Goal: Task Accomplishment & Management: Use online tool/utility

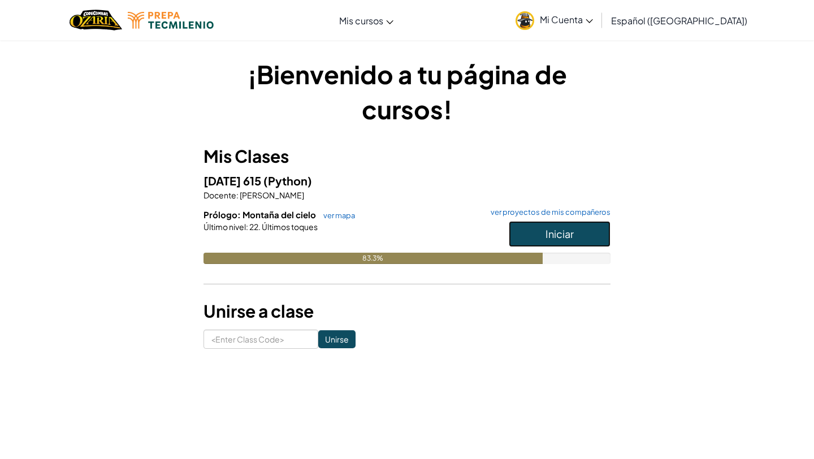
click at [538, 240] on button "Iniciar" at bounding box center [560, 234] width 102 height 26
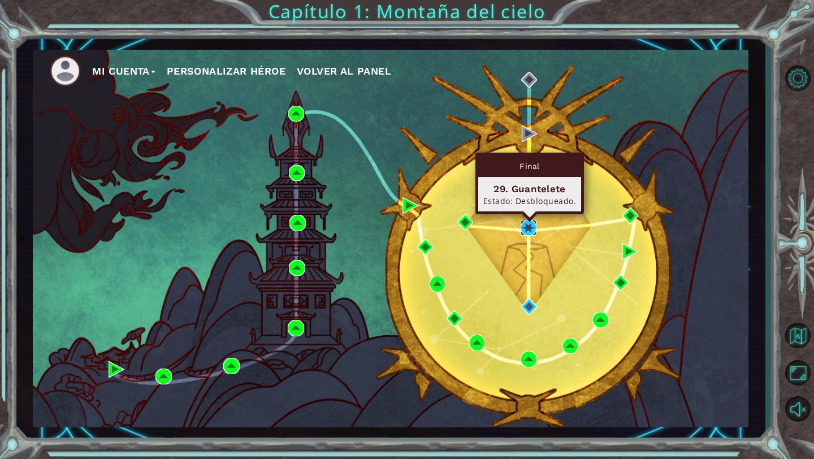
click at [532, 229] on img at bounding box center [529, 228] width 16 height 16
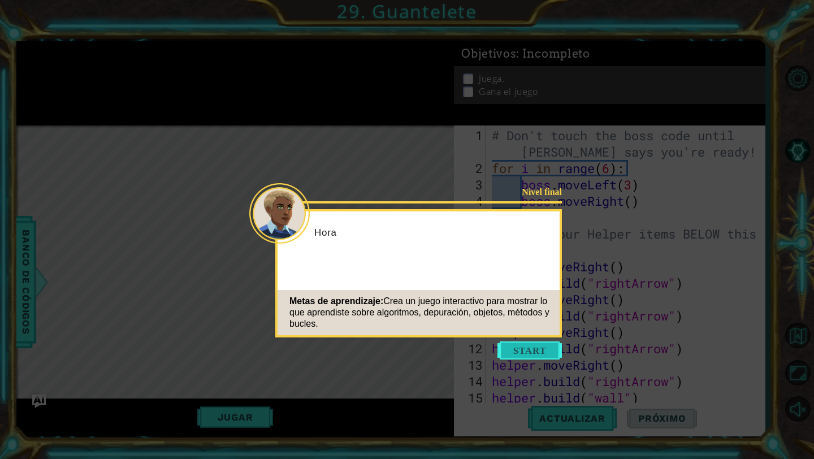
click at [543, 342] on button "Start" at bounding box center [529, 350] width 64 height 18
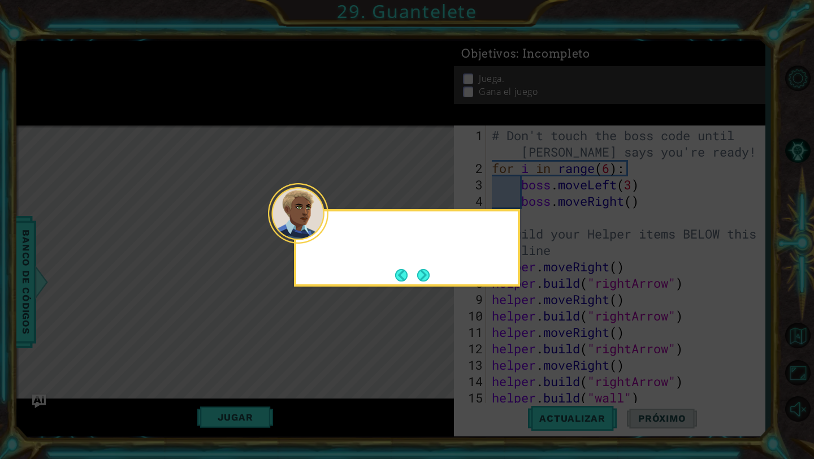
scroll to position [148, 0]
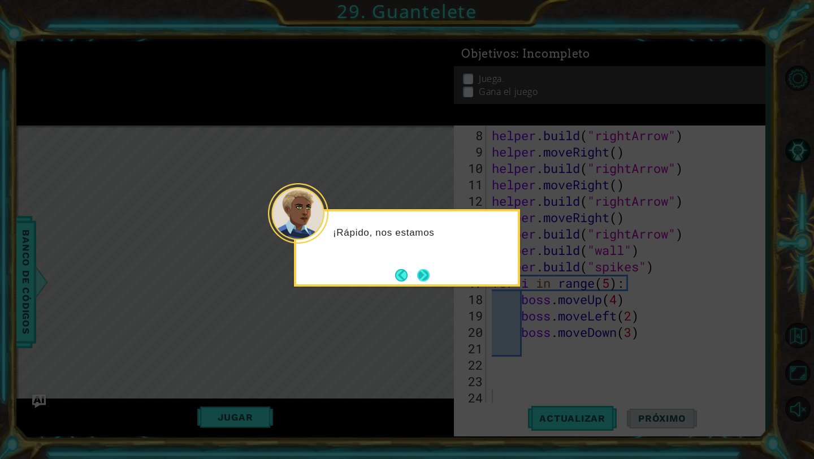
click at [419, 269] on button "Next" at bounding box center [423, 275] width 12 height 12
click at [419, 267] on footer at bounding box center [412, 275] width 34 height 17
click at [419, 269] on button "Next" at bounding box center [423, 275] width 12 height 12
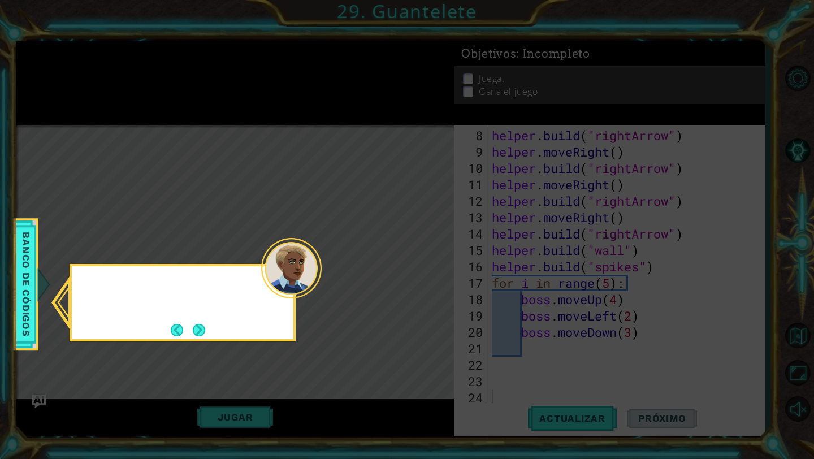
click at [419, 270] on icon at bounding box center [407, 229] width 814 height 459
click at [179, 324] on button "Back" at bounding box center [182, 330] width 22 height 12
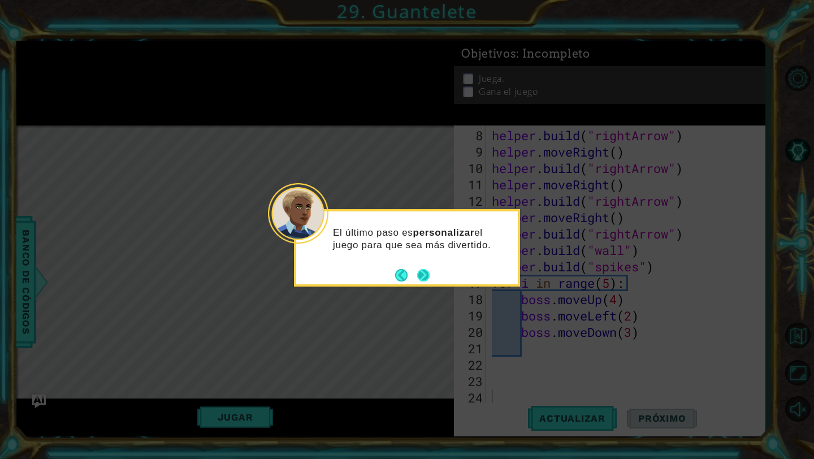
click at [426, 272] on button "Next" at bounding box center [423, 275] width 12 height 12
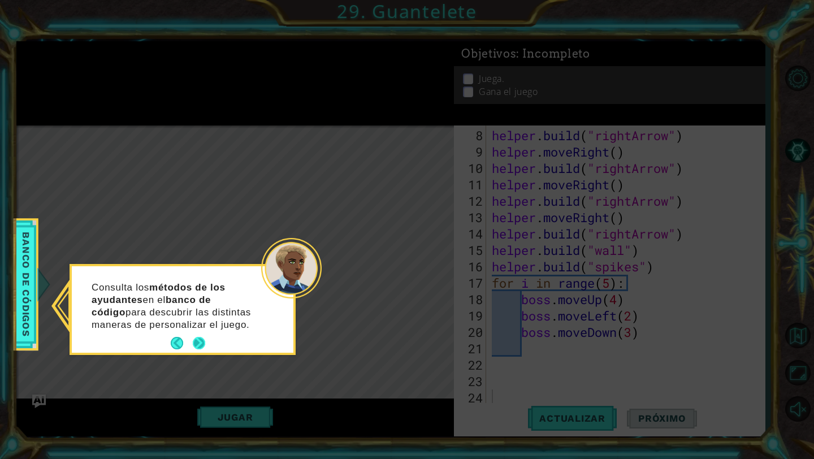
click at [201, 339] on button "Next" at bounding box center [199, 343] width 12 height 12
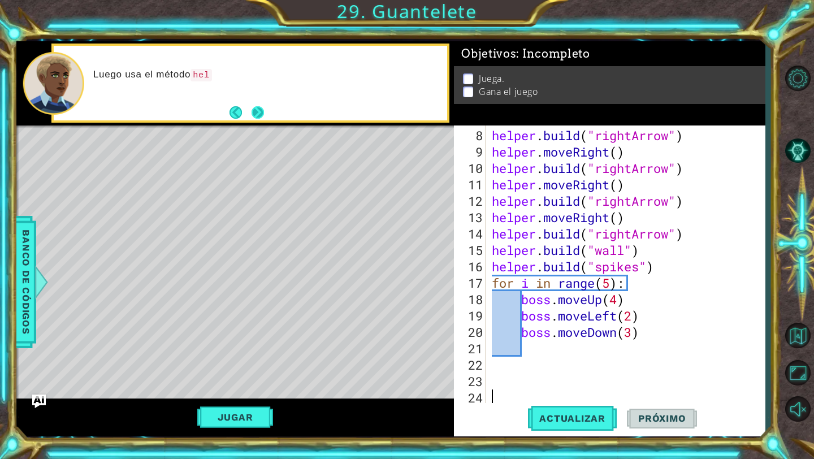
click at [264, 106] on button "Next" at bounding box center [258, 112] width 12 height 12
click at [259, 110] on button "Next" at bounding box center [258, 112] width 12 height 12
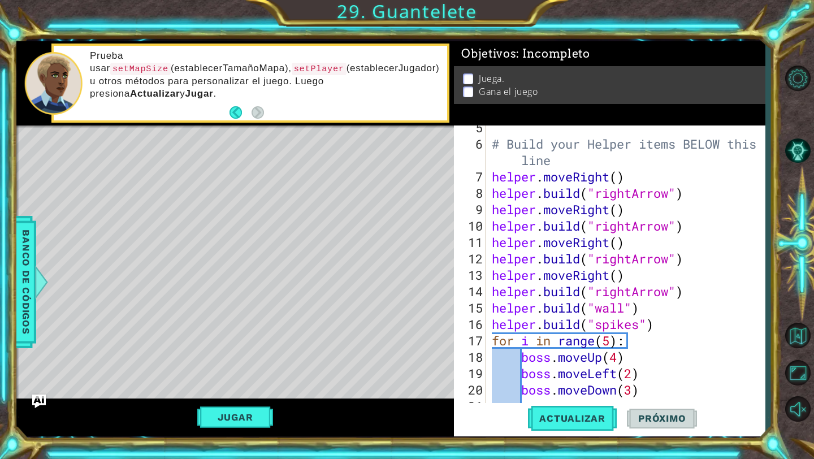
scroll to position [82, 0]
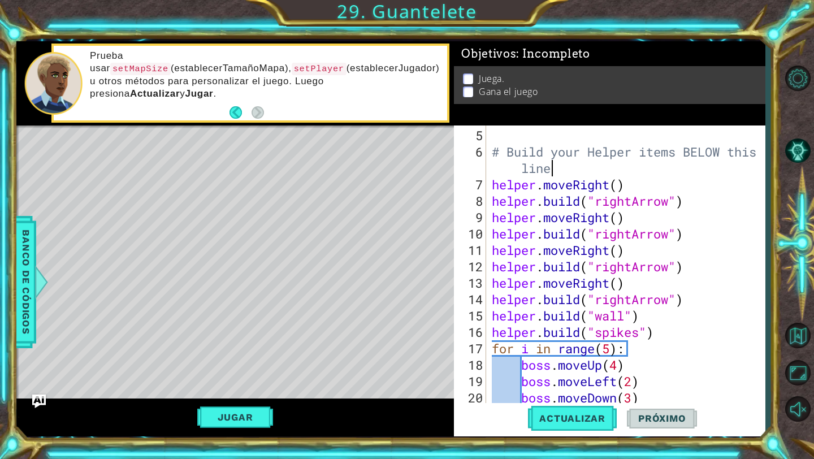
click at [556, 172] on div "# Build your Helper items BELOW this line helper . moveRight ( ) helper . build…" at bounding box center [629, 282] width 278 height 311
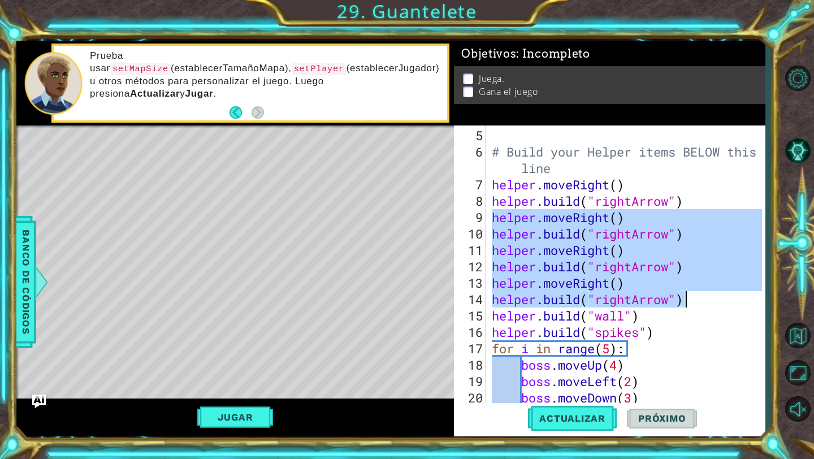
drag, startPoint x: 491, startPoint y: 216, endPoint x: 687, endPoint y: 294, distance: 211.3
click at [687, 294] on div "# Build your Helper items BELOW this line helper . moveRight ( ) helper . build…" at bounding box center [629, 282] width 278 height 311
type textarea "helper.moveRight() [DOMAIN_NAME]("rightArrow")"
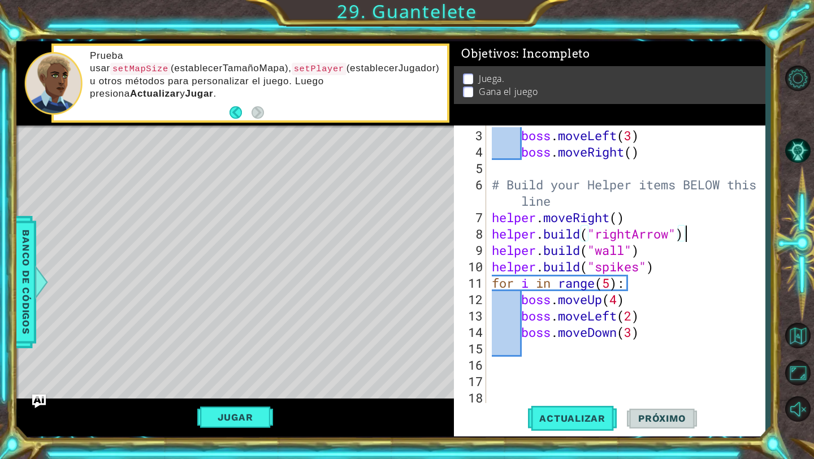
scroll to position [49, 0]
click at [622, 200] on div "boss . moveLeft ( 3 ) boss . moveRight ( ) # Build your Helper items BELOW this…" at bounding box center [629, 282] width 278 height 311
type textarea "# Build your Helper items BELOW this line"
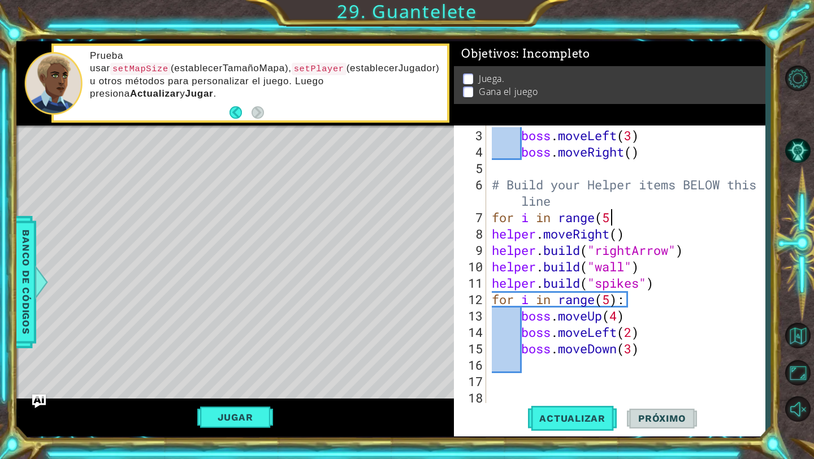
scroll to position [0, 5]
click at [569, 405] on button "Actualizar" at bounding box center [572, 418] width 89 height 31
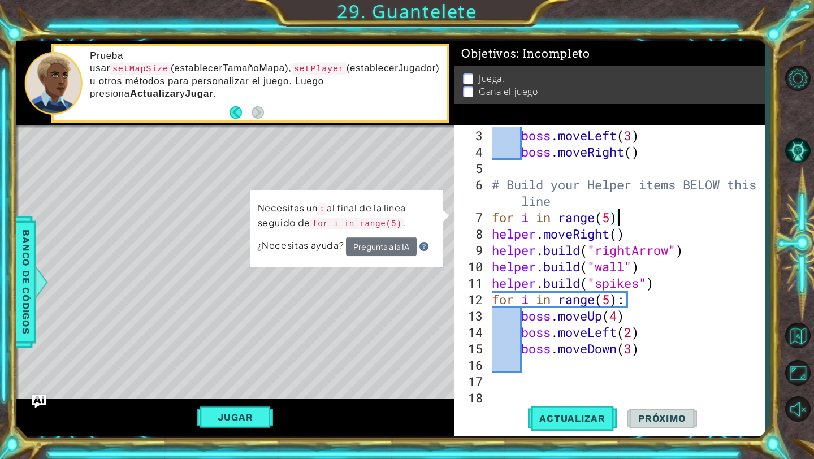
scroll to position [0, 6]
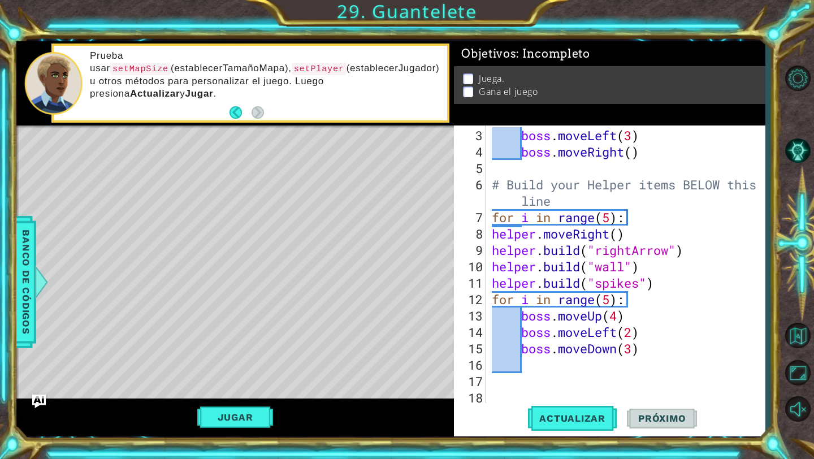
click at [565, 439] on div "1 ההההההההההההההההההההההההההההההההההההההההההההההההההההההההההההההההההההההההההההה…" at bounding box center [390, 239] width 749 height 404
click at [565, 430] on button "Actualizar" at bounding box center [572, 418] width 89 height 31
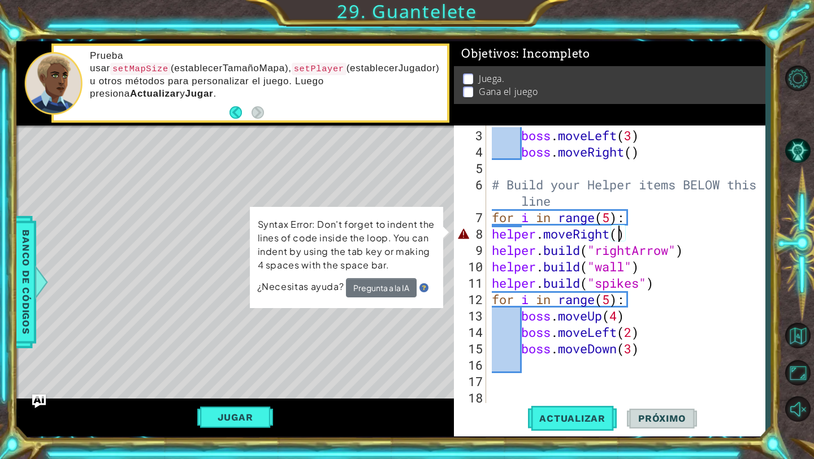
click at [621, 236] on div "boss . moveLeft ( 3 ) boss . moveRight ( ) # Build your Helper items BELOW this…" at bounding box center [629, 282] width 278 height 311
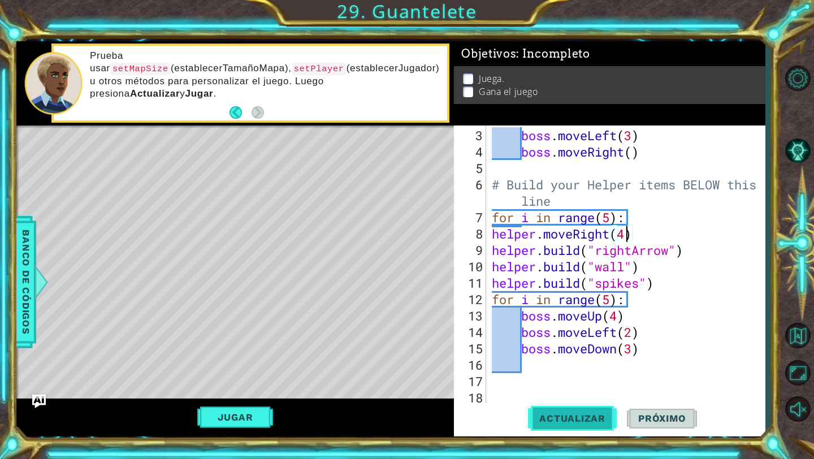
click at [575, 419] on span "Actualizar" at bounding box center [572, 418] width 89 height 11
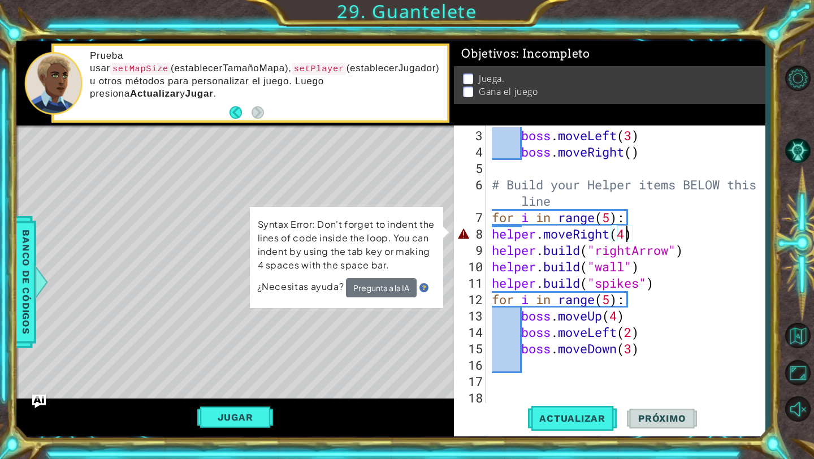
click at [490, 236] on div "boss . moveLeft ( 3 ) boss . moveRight ( ) # Build your Helper items BELOW this…" at bounding box center [629, 282] width 278 height 311
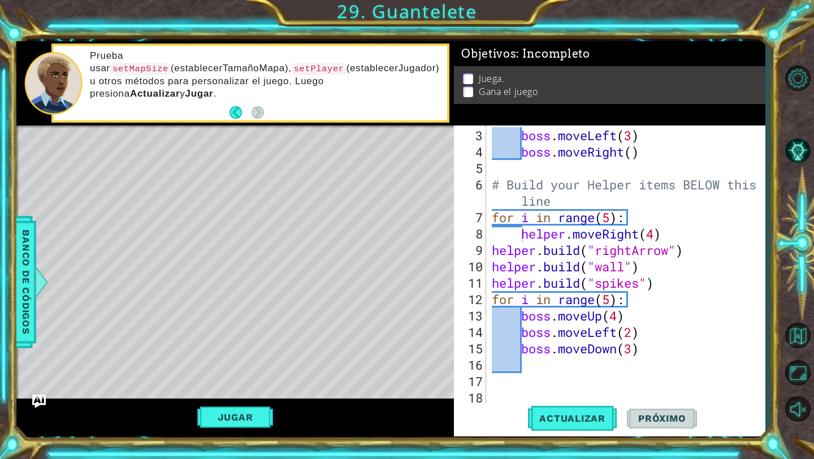
click at [487, 250] on div "helper.moveRight(4) 3 4 5 6 7 8 9 10 11 12 13 14 15 16 17 18 19 boss . moveLeft…" at bounding box center [608, 264] width 308 height 279
click at [491, 250] on div "boss . moveLeft ( 3 ) boss . moveRight ( ) # Build your Helper items BELOW this…" at bounding box center [629, 282] width 278 height 311
click at [566, 425] on button "Actualizar" at bounding box center [572, 418] width 89 height 31
click at [543, 421] on span "Actualizar" at bounding box center [572, 418] width 89 height 11
click at [583, 199] on div "boss . moveLeft ( 3 ) boss . moveRight ( ) # Build your Helper items BELOW this…" at bounding box center [629, 282] width 278 height 311
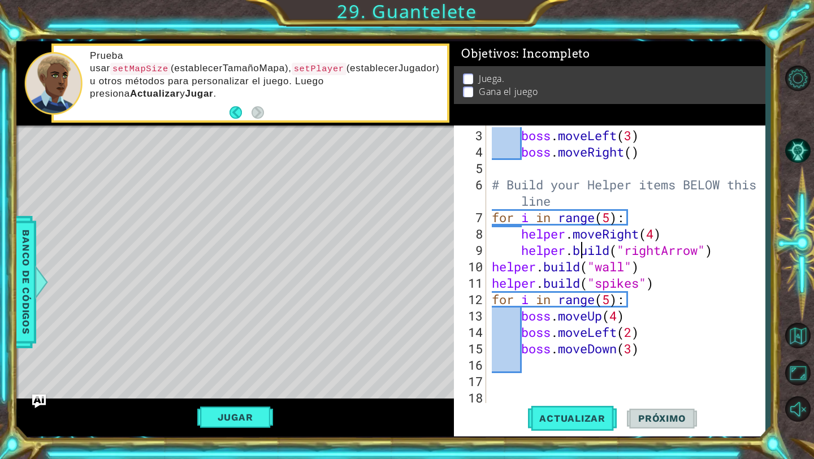
click at [581, 252] on div "boss . moveLeft ( 3 ) boss . moveRight ( ) # Build your Helper items BELOW this…" at bounding box center [629, 282] width 278 height 311
click at [233, 408] on button "Jugar" at bounding box center [235, 416] width 76 height 21
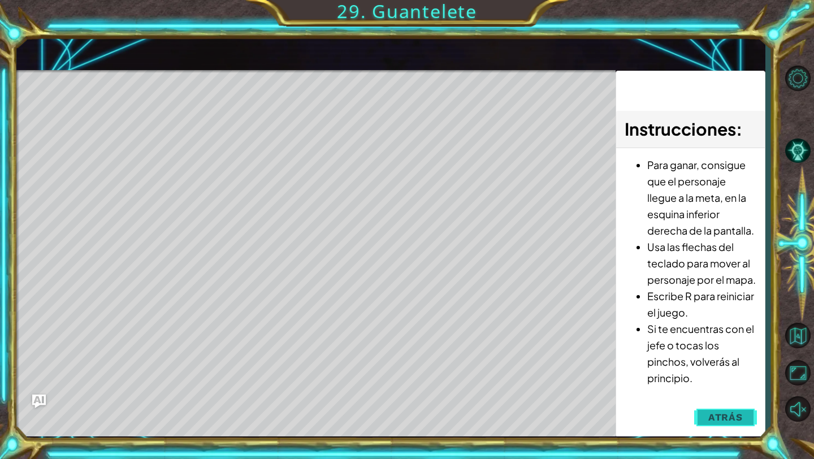
click at [726, 419] on span "Atrás" at bounding box center [725, 416] width 34 height 11
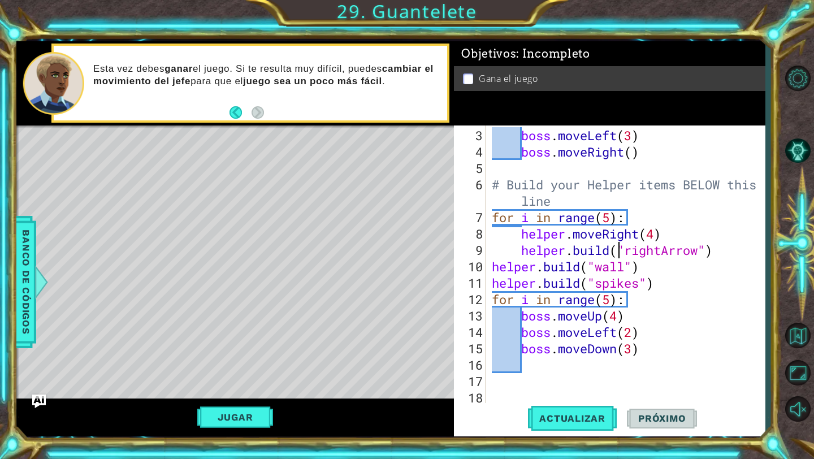
click at [618, 251] on div "boss . moveLeft ( 3 ) boss . moveRight ( ) # Build your Helper items BELOW this…" at bounding box center [629, 282] width 278 height 311
click at [669, 236] on div "boss . moveLeft ( 3 ) boss . moveRight ( ) # Build your Helper items BELOW this…" at bounding box center [629, 282] width 278 height 311
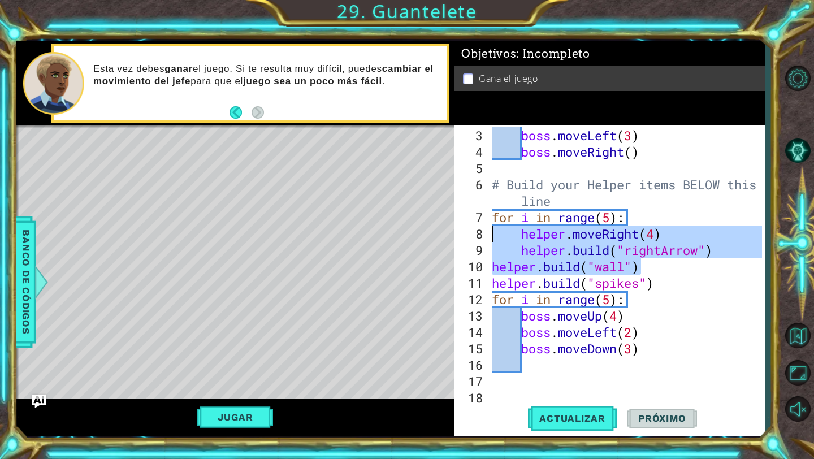
drag, startPoint x: 739, startPoint y: 257, endPoint x: 492, endPoint y: 228, distance: 248.7
click at [492, 228] on div "boss . moveLeft ( 3 ) boss . moveRight ( ) # Build your Helper items BELOW this…" at bounding box center [629, 282] width 278 height 311
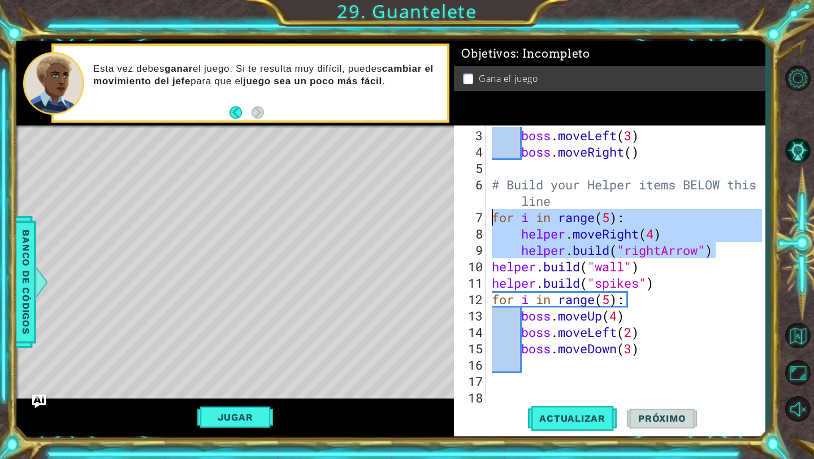
drag, startPoint x: 719, startPoint y: 253, endPoint x: 475, endPoint y: 216, distance: 246.4
click at [475, 216] on div "helper.moveRight(4) 3 4 5 6 7 8 9 10 11 12 13 14 15 16 17 18 19 boss . moveLeft…" at bounding box center [608, 264] width 308 height 279
click at [642, 244] on div "boss . moveLeft ( 3 ) boss . moveRight ( ) # Build your Helper items BELOW this…" at bounding box center [626, 264] width 272 height 279
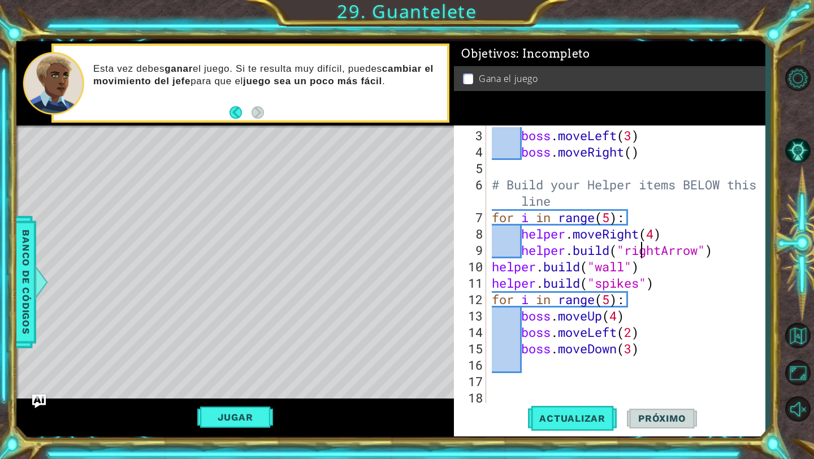
click at [655, 236] on div "boss . moveLeft ( 3 ) boss . moveRight ( ) # Build your Helper items BELOW this…" at bounding box center [629, 282] width 278 height 311
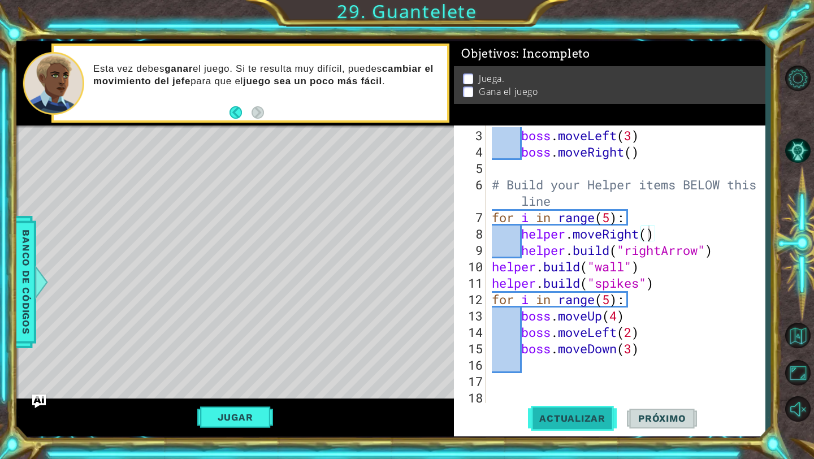
click at [571, 427] on button "Actualizar" at bounding box center [572, 418] width 89 height 31
click at [227, 410] on button "Jugar" at bounding box center [235, 416] width 76 height 21
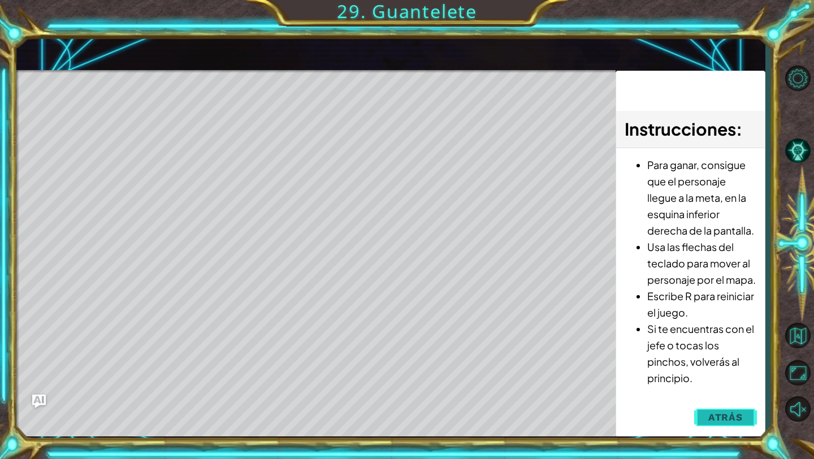
click at [721, 417] on span "Atrás" at bounding box center [725, 416] width 34 height 11
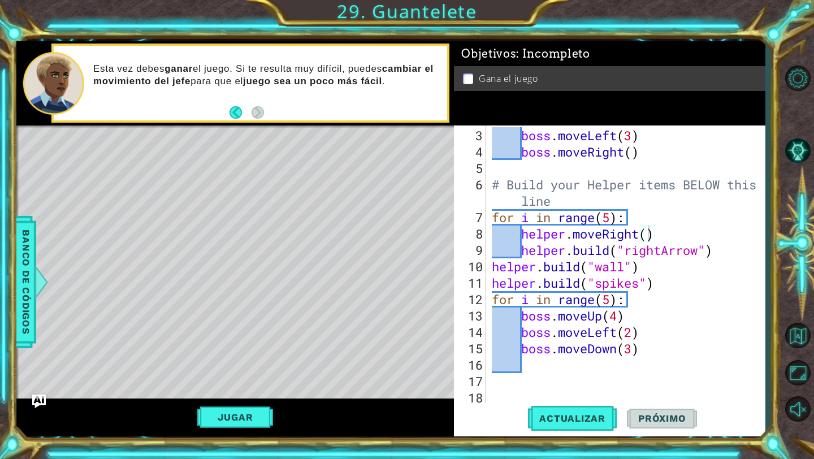
click at [680, 298] on div "boss . moveLeft ( 3 ) boss . moveRight ( ) # Build your Helper items BELOW this…" at bounding box center [629, 282] width 278 height 311
click at [584, 415] on span "Actualizar" at bounding box center [572, 418] width 89 height 11
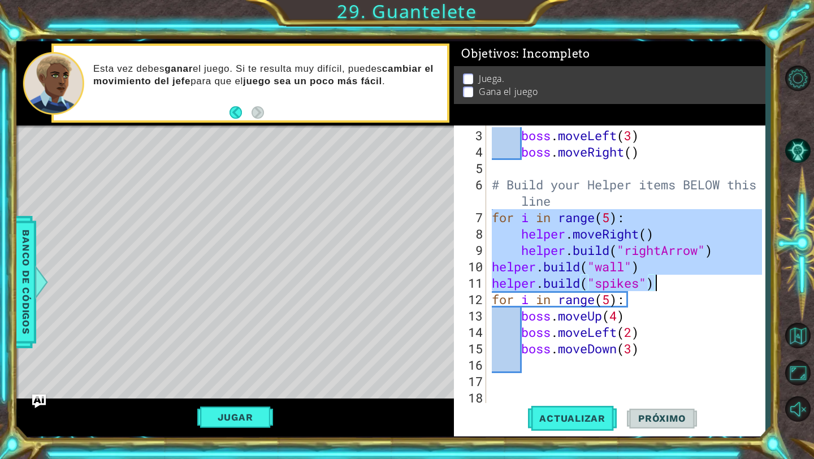
drag, startPoint x: 493, startPoint y: 218, endPoint x: 669, endPoint y: 280, distance: 185.9
click at [669, 280] on div "boss . moveLeft ( 3 ) boss . moveRight ( ) # Build your Helper items BELOW this…" at bounding box center [629, 282] width 278 height 311
type textarea "[DOMAIN_NAME]("wall") [DOMAIN_NAME]("spikes")"
